Goal: Information Seeking & Learning: Learn about a topic

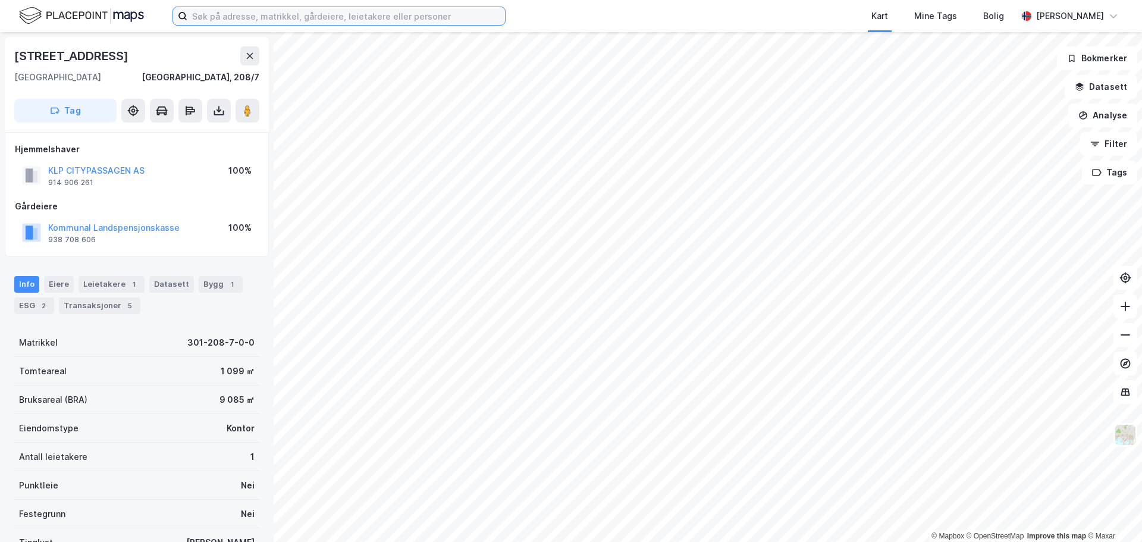
click at [321, 18] on input at bounding box center [346, 16] width 318 height 18
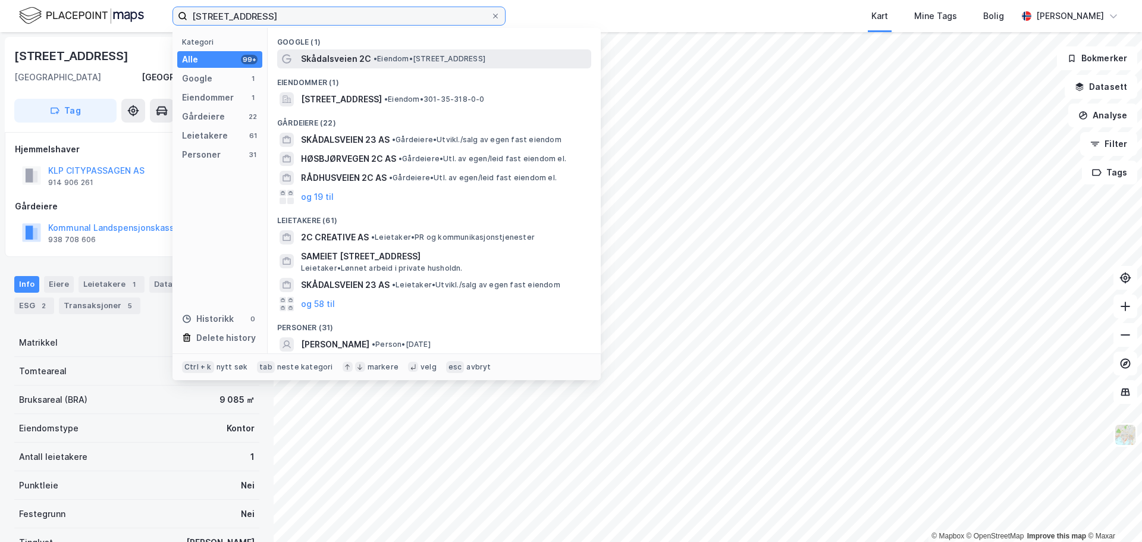
type input "skådalsveien 2c"
click at [326, 62] on span "Skådalsveien 2C" at bounding box center [336, 59] width 70 height 14
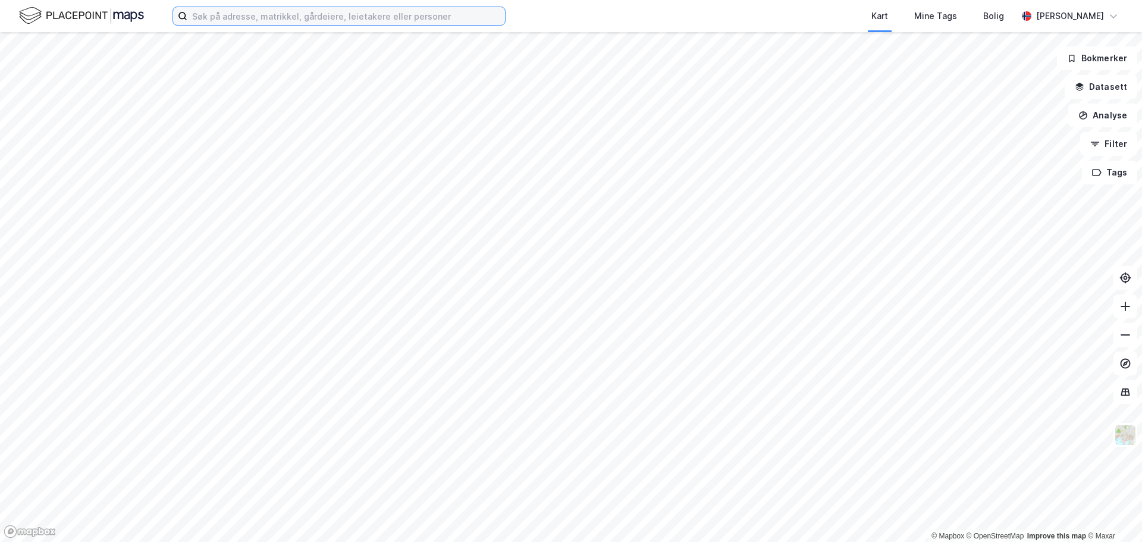
click at [350, 11] on input at bounding box center [346, 16] width 318 height 18
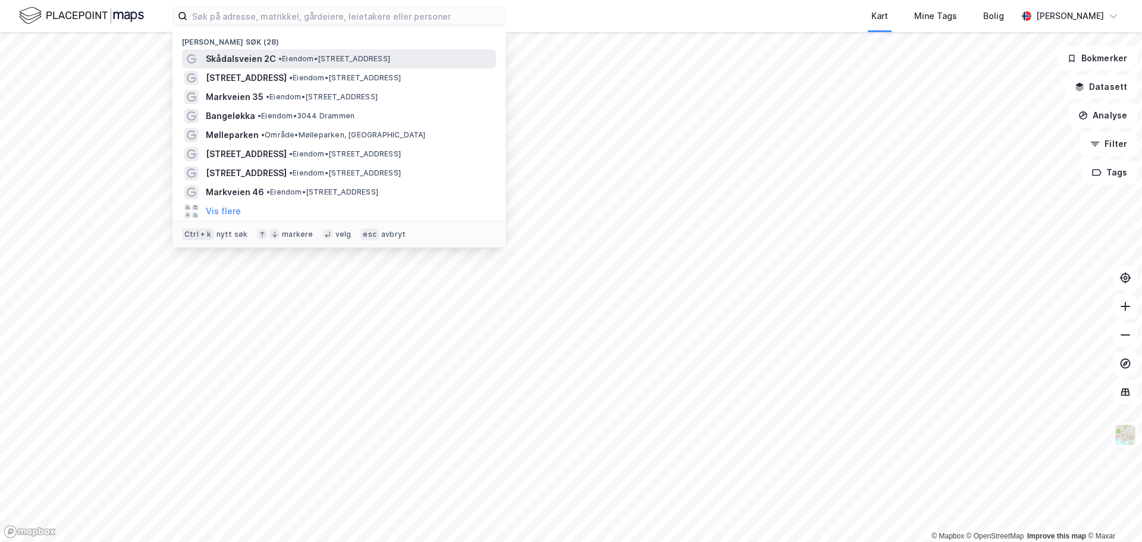
click at [266, 58] on span "Skådalsveien 2C" at bounding box center [241, 59] width 70 height 14
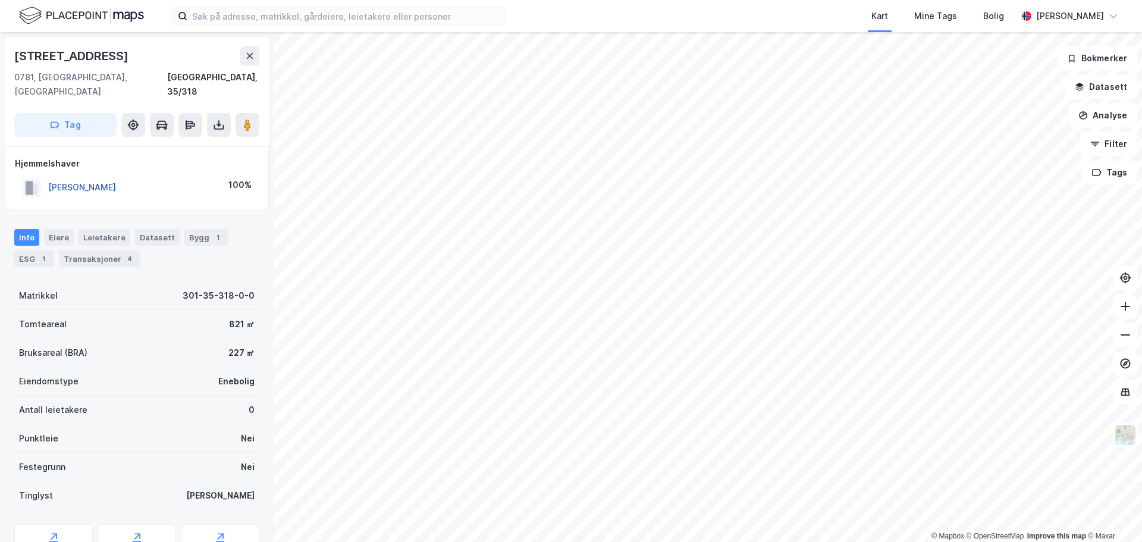
click at [0, 0] on button "[PERSON_NAME]" at bounding box center [0, 0] width 0 height 0
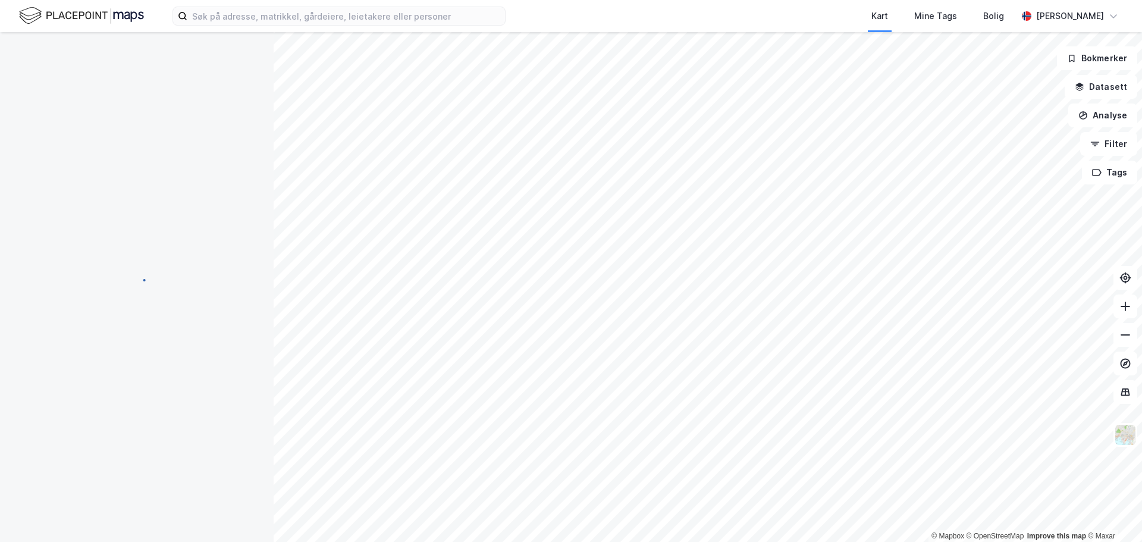
scroll to position [1, 0]
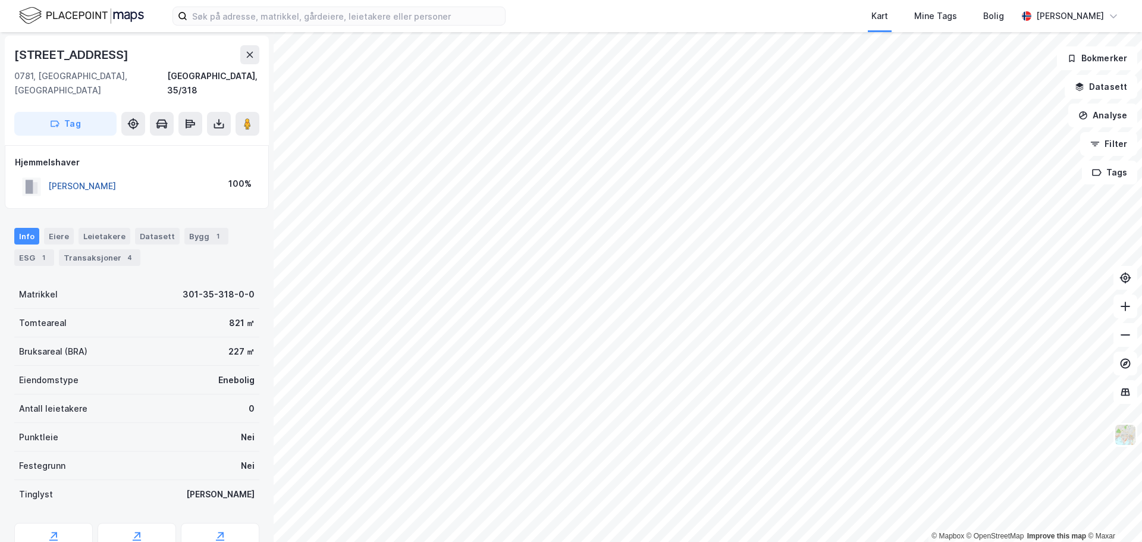
click at [0, 0] on button "[PERSON_NAME]" at bounding box center [0, 0] width 0 height 0
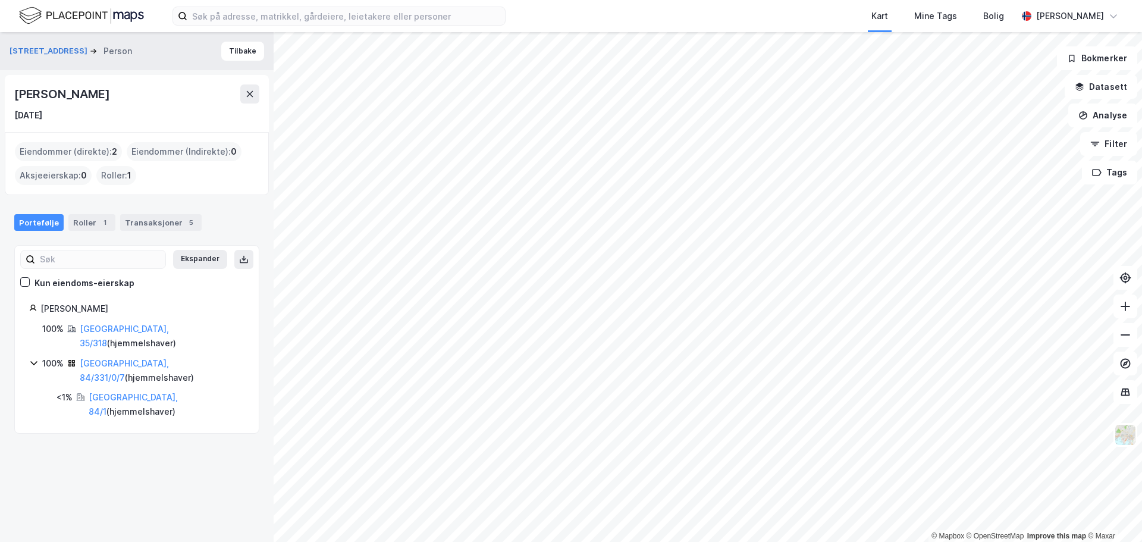
click at [92, 150] on div "Eiendommer (direkte) : 2" at bounding box center [68, 151] width 107 height 19
click at [152, 222] on div "Transaksjoner 5" at bounding box center [160, 222] width 81 height 17
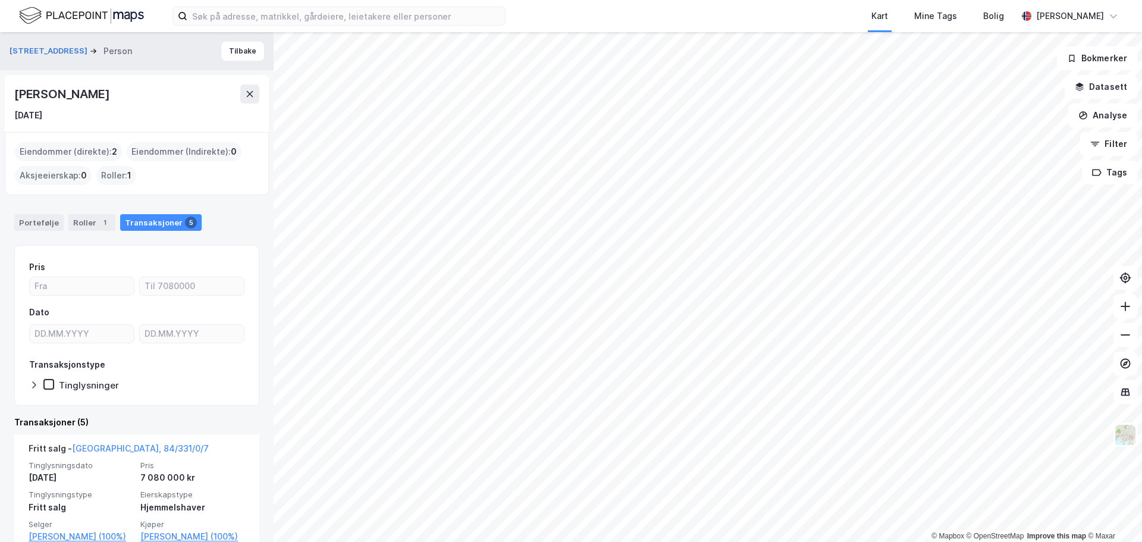
click at [70, 146] on div "Eiendommer (direkte) : 2" at bounding box center [68, 151] width 107 height 19
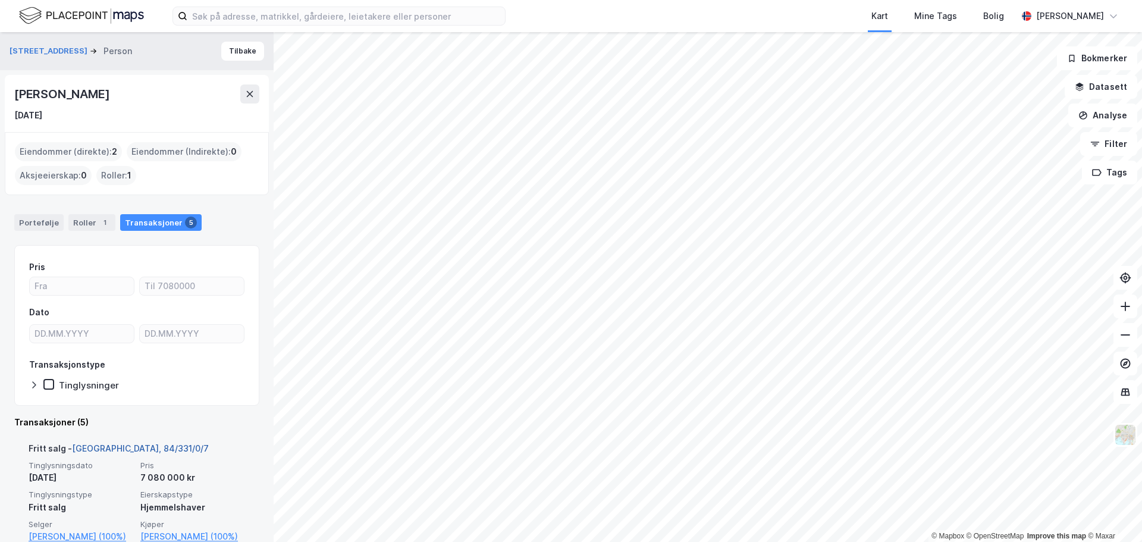
click at [109, 448] on link "[GEOGRAPHIC_DATA], 84/331/0/7" at bounding box center [140, 448] width 137 height 10
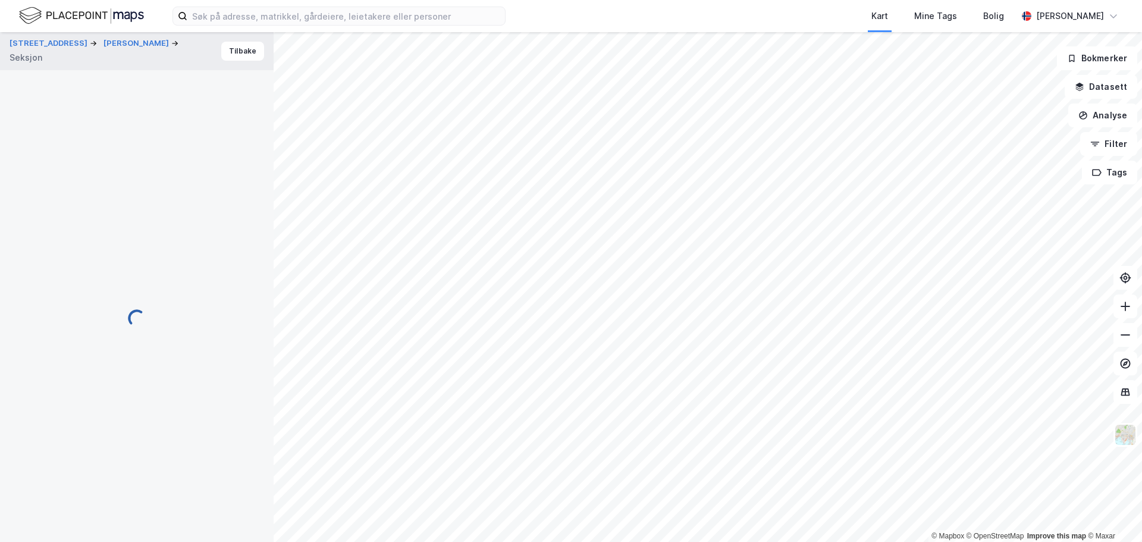
scroll to position [1, 0]
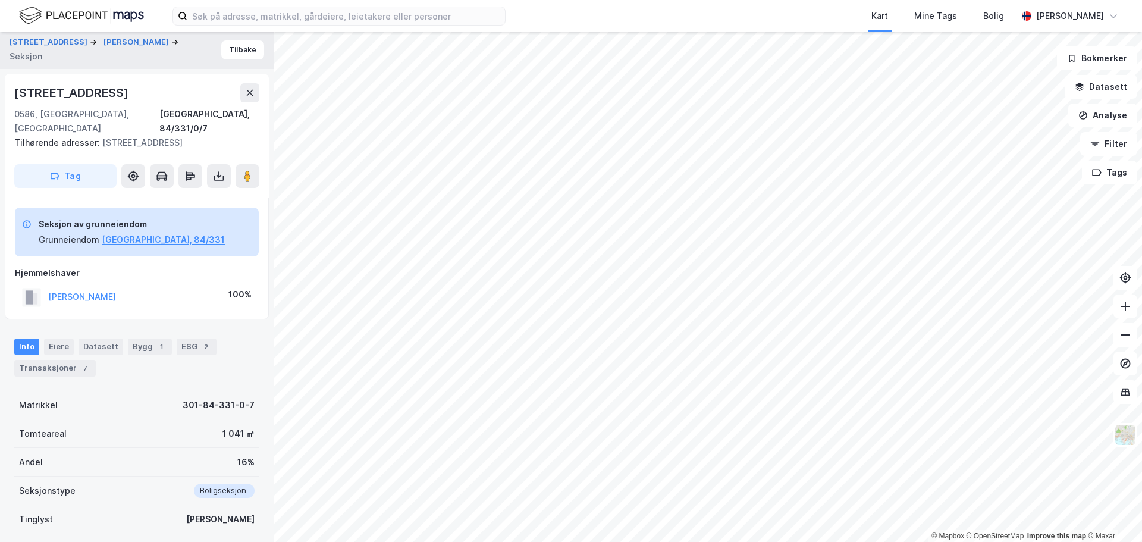
click at [152, 92] on div "[STREET_ADDRESS]" at bounding box center [136, 92] width 245 height 19
click at [117, 78] on div "[STREET_ADDRESS], 84/331/0/7 Tilhørende adresser: [STREET_ADDRESS] Tag" at bounding box center [137, 136] width 264 height 124
